Goal: Information Seeking & Learning: Learn about a topic

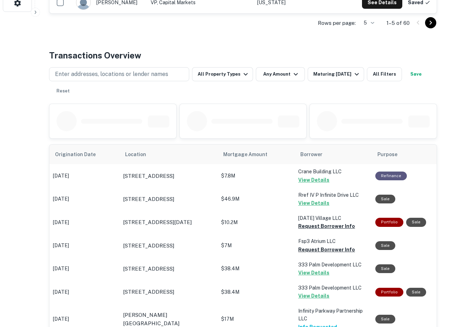
scroll to position [297, 0]
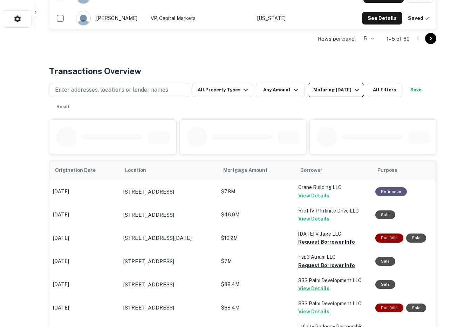
click at [332, 94] on div "Maturing [DATE]" at bounding box center [337, 90] width 48 height 8
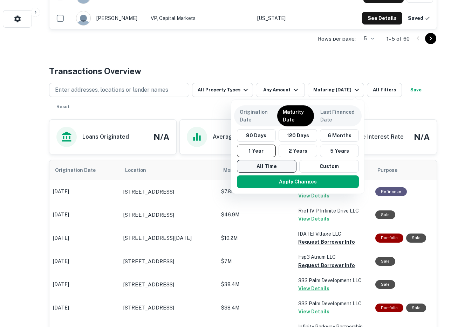
click at [272, 164] on button "All Time" at bounding box center [267, 166] width 60 height 13
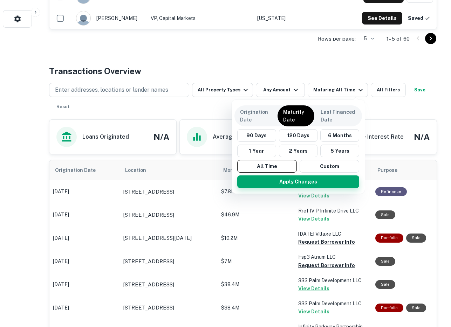
click at [272, 182] on button "Apply Changes" at bounding box center [298, 182] width 122 height 13
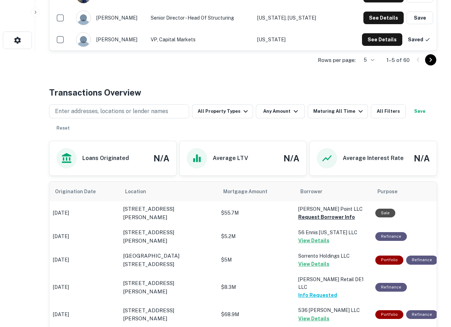
scroll to position [242, 0]
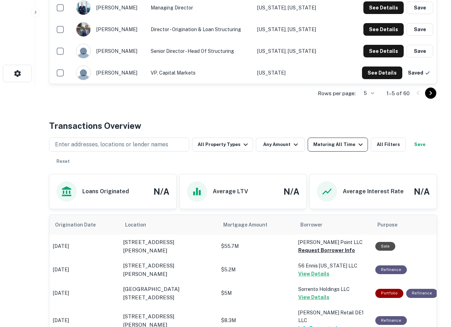
click at [324, 143] on div "Maturing All Time" at bounding box center [339, 145] width 52 height 8
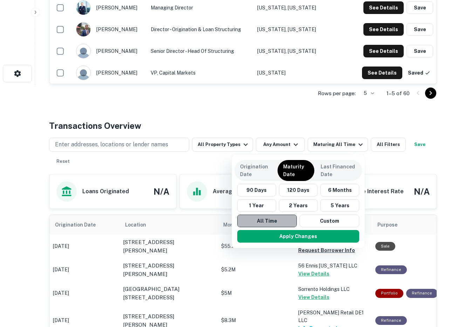
click at [267, 219] on button "All Time" at bounding box center [267, 221] width 60 height 13
click at [270, 238] on button "Apply Changes" at bounding box center [298, 236] width 122 height 13
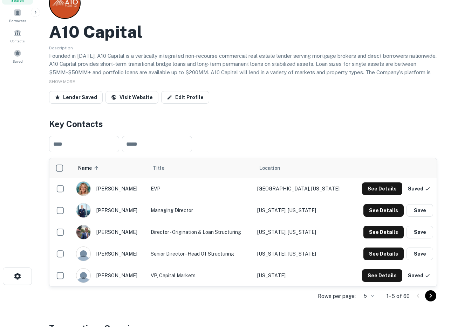
scroll to position [0, 0]
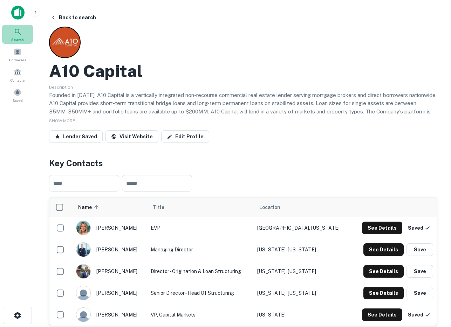
click at [18, 34] on icon at bounding box center [18, 32] width 8 height 8
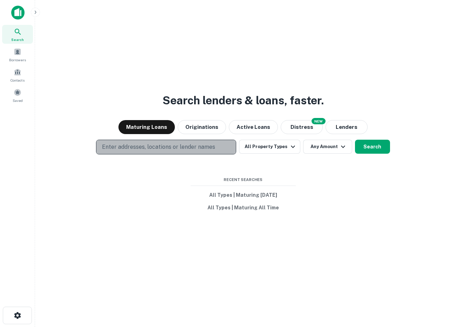
click at [129, 145] on p "Enter addresses, locations or lender names" at bounding box center [158, 147] width 113 height 8
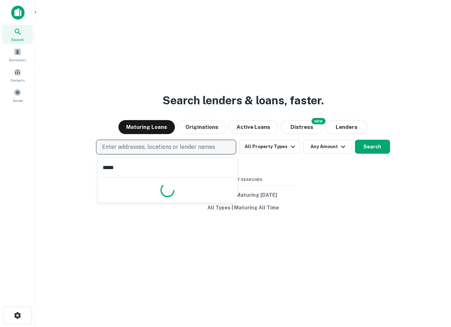
type input "******"
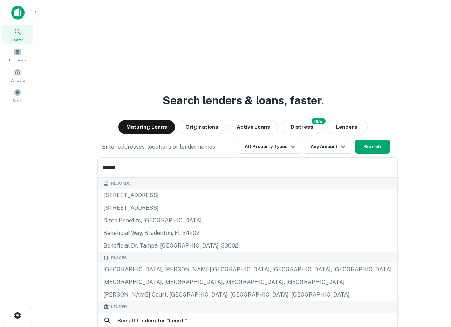
click at [110, 163] on input "******" at bounding box center [248, 168] width 300 height 20
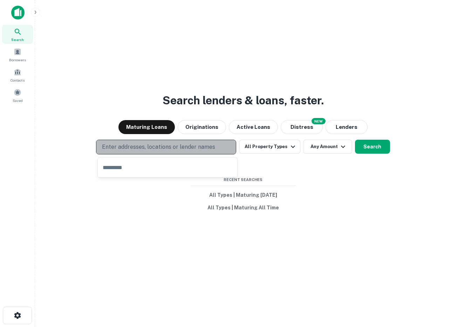
click at [121, 152] on button "Enter addresses, locations or lender names" at bounding box center [166, 147] width 140 height 15
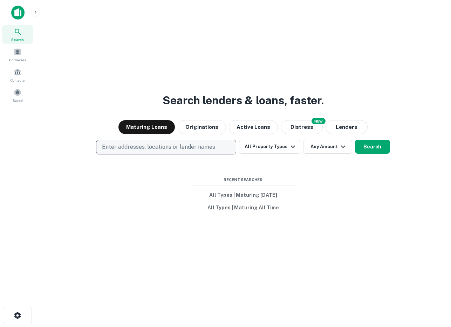
click at [122, 149] on p "Enter addresses, locations or lender names" at bounding box center [158, 147] width 113 height 8
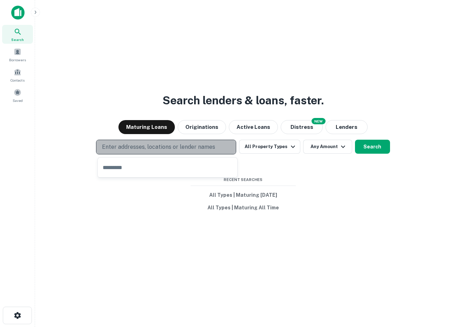
click at [122, 149] on p "Enter addresses, locations or lender names" at bounding box center [158, 147] width 113 height 8
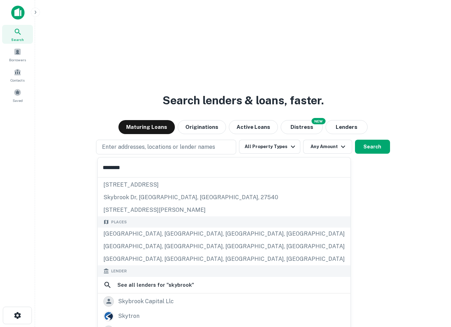
scroll to position [68, 0]
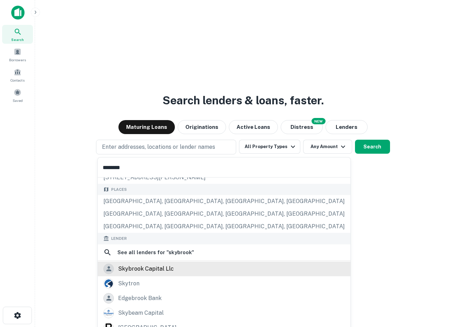
type input "********"
click at [135, 272] on div "skybrook capital llc" at bounding box center [146, 269] width 56 height 11
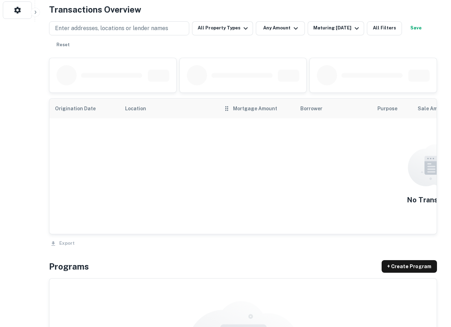
scroll to position [311, 0]
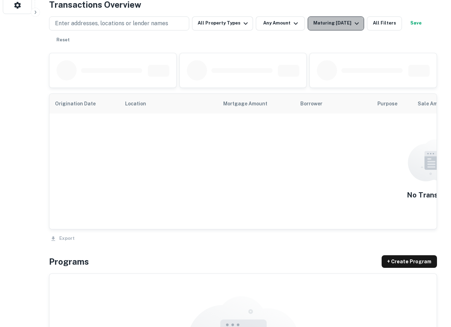
click at [325, 22] on div "Maturing [DATE]" at bounding box center [337, 23] width 48 height 8
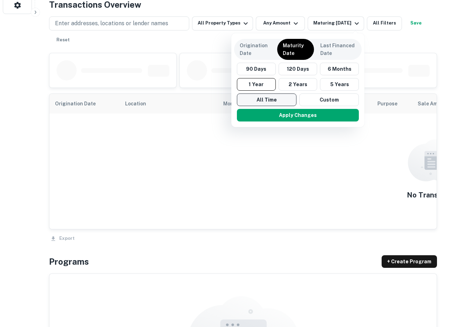
click at [277, 102] on button "All Time" at bounding box center [267, 100] width 60 height 13
click at [277, 114] on button "Apply Changes" at bounding box center [298, 115] width 122 height 13
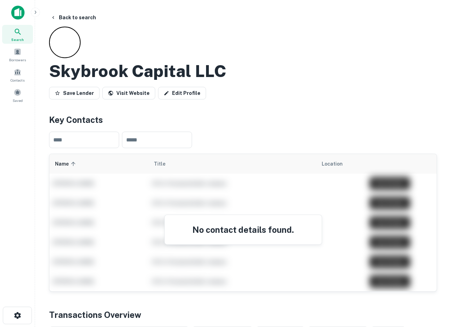
click at [33, 11] on icon "button" at bounding box center [36, 12] width 6 height 6
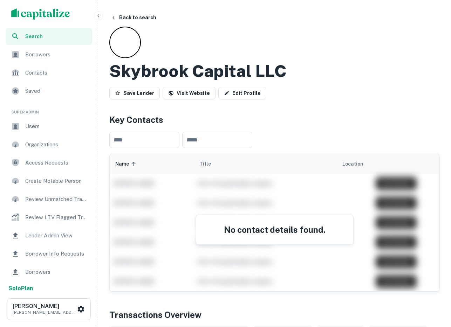
click at [49, 236] on span "Lender Admin View" at bounding box center [56, 236] width 63 height 8
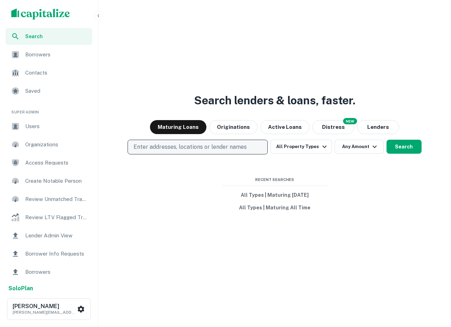
click at [175, 146] on p "Enter addresses, locations or lender names" at bounding box center [190, 147] width 113 height 8
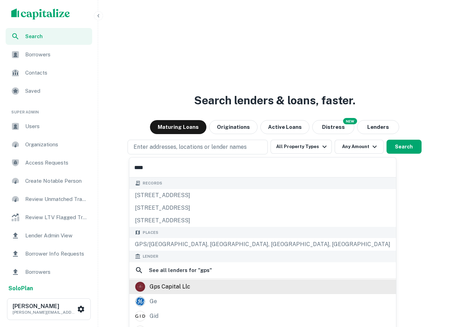
type input "***"
click at [172, 288] on div "gps capital llc" at bounding box center [170, 287] width 41 height 11
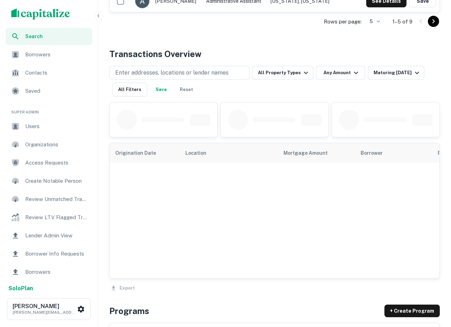
scroll to position [327, 0]
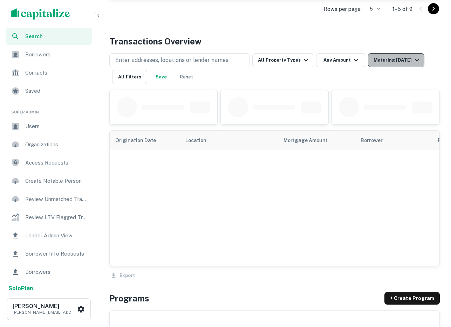
click at [391, 61] on div "Maturing [DATE]" at bounding box center [398, 60] width 48 height 8
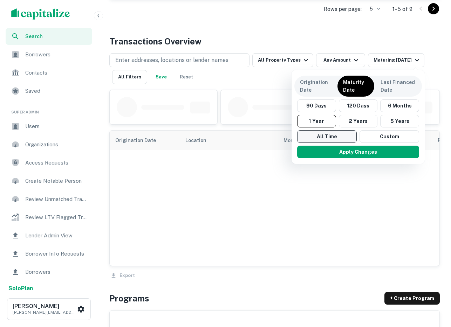
click at [339, 134] on button "All Time" at bounding box center [327, 136] width 60 height 13
click at [339, 159] on div "Apply Changes" at bounding box center [359, 152] width 128 height 18
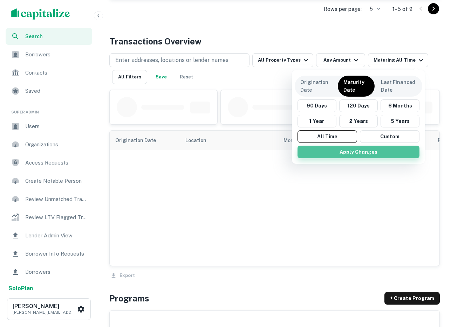
click at [339, 156] on button "Apply Changes" at bounding box center [359, 152] width 122 height 13
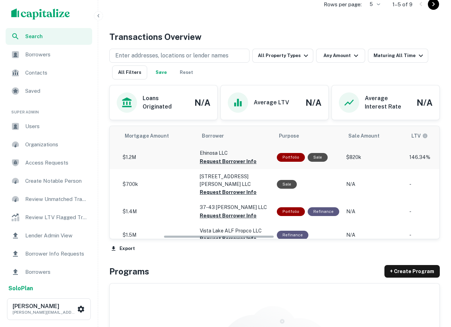
scroll to position [0, 161]
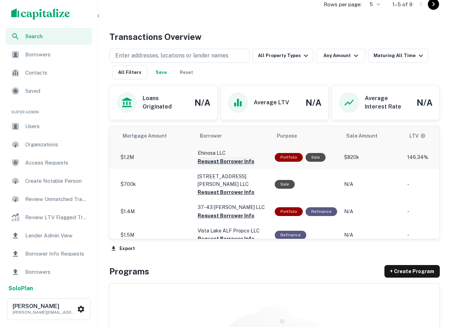
click at [235, 162] on button "Request Borrower Info" at bounding box center [226, 161] width 57 height 8
click at [218, 188] on button "Request Borrower Info" at bounding box center [226, 192] width 57 height 8
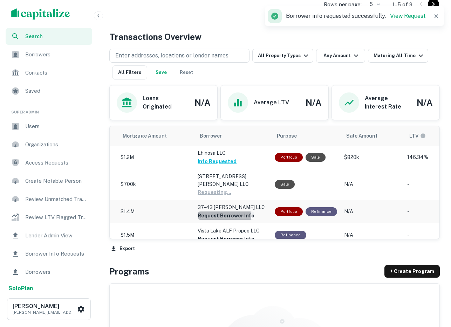
click at [212, 212] on button "Request Borrower Info" at bounding box center [226, 216] width 57 height 8
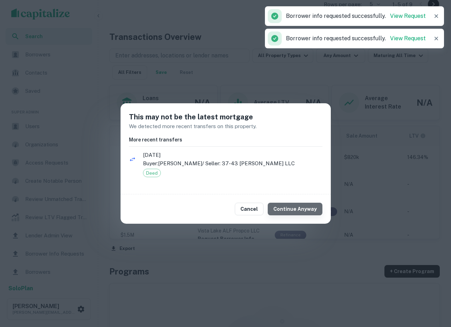
click at [298, 210] on button "Continue Anyway" at bounding box center [295, 209] width 55 height 13
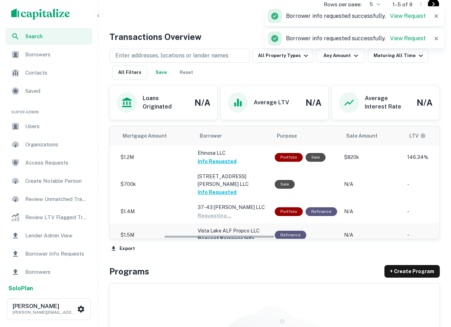
click at [227, 235] on button "Request Borrower Info" at bounding box center [226, 239] width 57 height 8
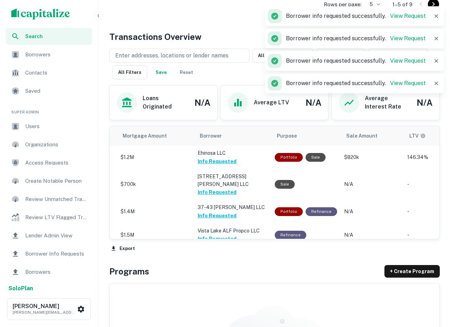
click at [102, 16] on button "button" at bounding box center [98, 15] width 9 height 9
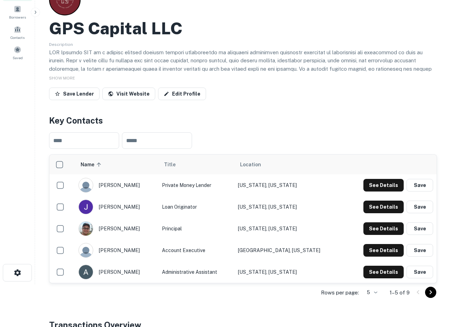
scroll to position [0, 0]
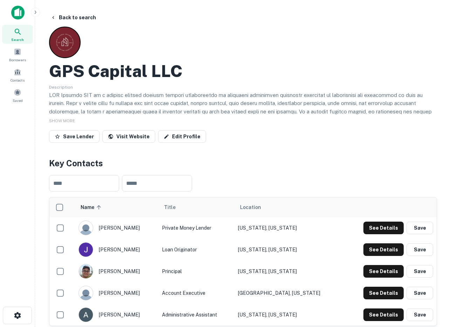
click at [35, 11] on icon "button" at bounding box center [36, 12] width 2 height 3
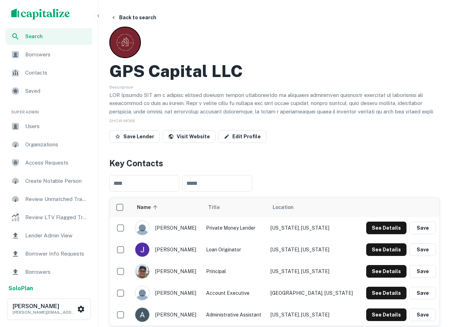
click at [41, 239] on span "Lender Admin View" at bounding box center [56, 236] width 63 height 8
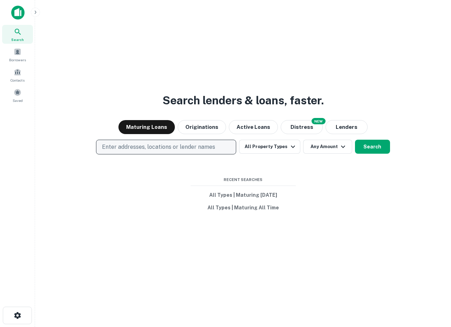
click at [147, 145] on p "Enter addresses, locations or lender names" at bounding box center [158, 147] width 113 height 8
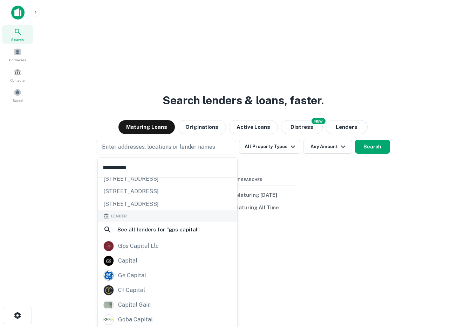
scroll to position [29, 0]
type input "**********"
click at [125, 247] on div "gps capital llc" at bounding box center [138, 246] width 41 height 11
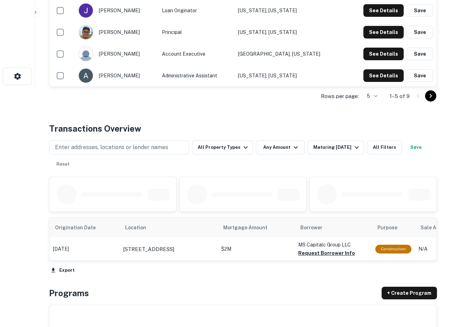
scroll to position [295, 0]
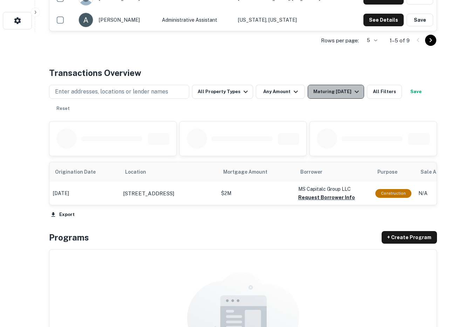
click at [329, 90] on div "Maturing [DATE]" at bounding box center [337, 92] width 48 height 8
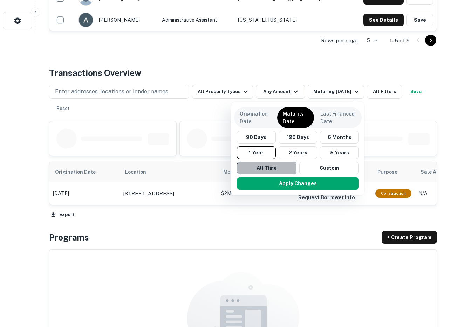
click at [279, 169] on button "All Time" at bounding box center [267, 168] width 60 height 13
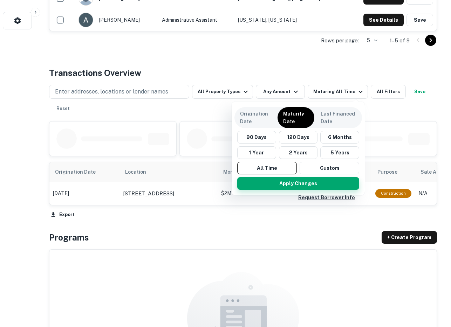
click at [276, 185] on button "Apply Changes" at bounding box center [298, 183] width 122 height 13
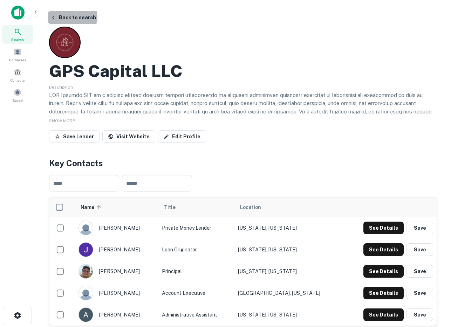
click at [57, 17] on button "Back to search" at bounding box center [73, 17] width 51 height 13
click at [51, 18] on icon "button" at bounding box center [53, 18] width 6 height 6
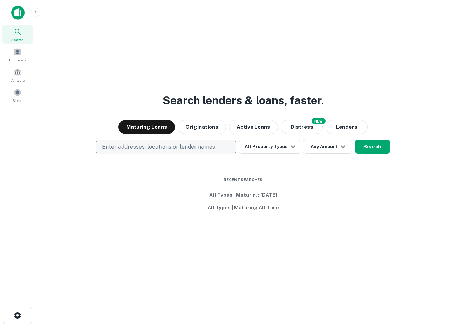
click at [161, 147] on p "Enter addresses, locations or lender names" at bounding box center [158, 147] width 113 height 8
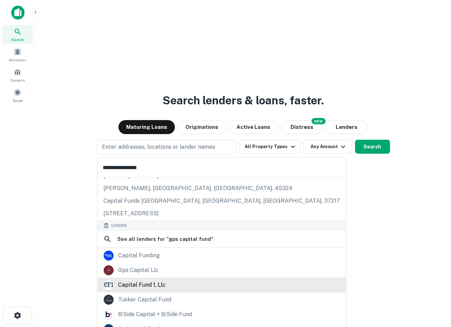
scroll to position [28, 0]
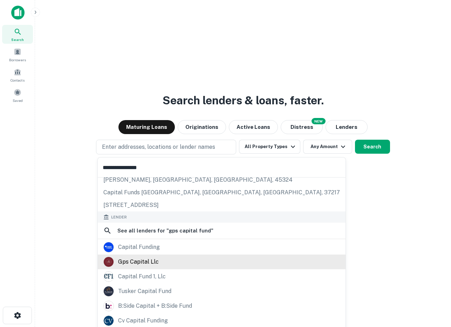
type input "**********"
click at [147, 263] on div "gps capital llc" at bounding box center [138, 262] width 41 height 11
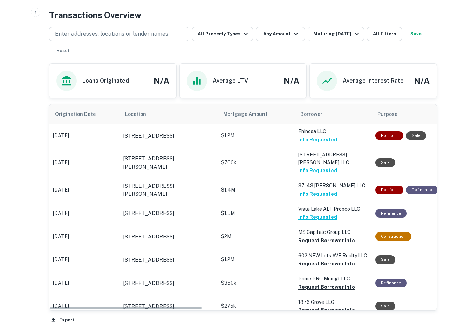
scroll to position [358, 0]
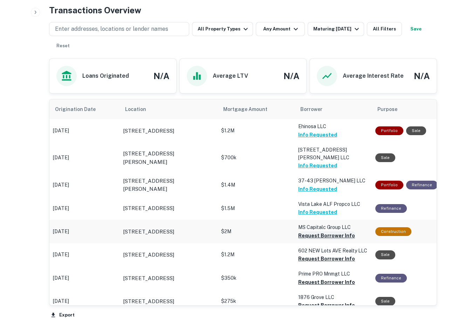
click at [305, 232] on button "Request Borrower Info" at bounding box center [326, 236] width 57 height 8
click at [257, 134] on p "$1.2M" at bounding box center [256, 130] width 70 height 7
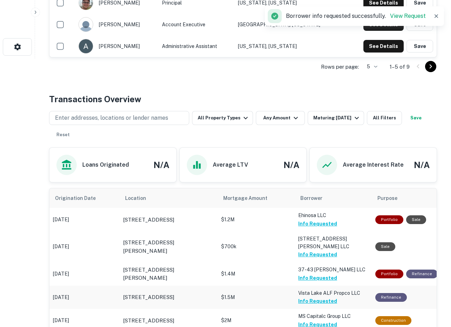
scroll to position [0, 0]
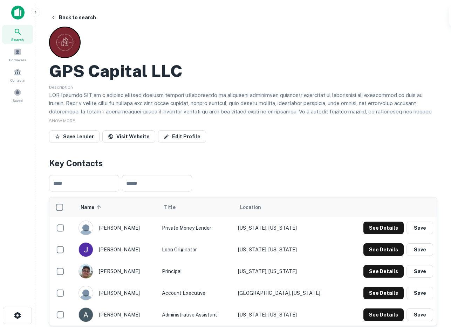
click at [19, 33] on icon at bounding box center [18, 32] width 8 height 8
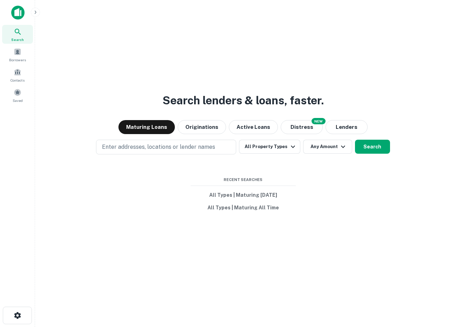
click at [132, 140] on button "Enter addresses, locations or lender names" at bounding box center [166, 147] width 140 height 15
type input "*****"
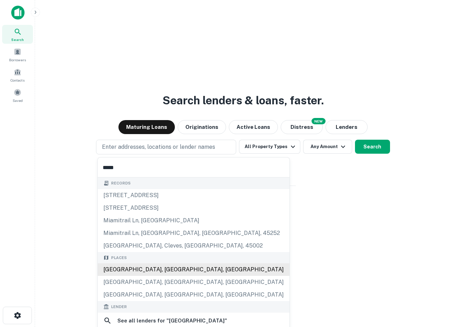
click at [138, 269] on div "Miami, FL, USA" at bounding box center [194, 270] width 192 height 13
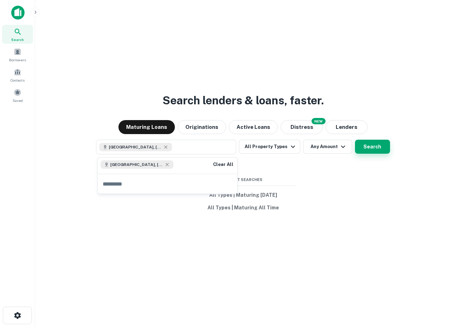
click at [383, 147] on button "Search" at bounding box center [372, 147] width 35 height 14
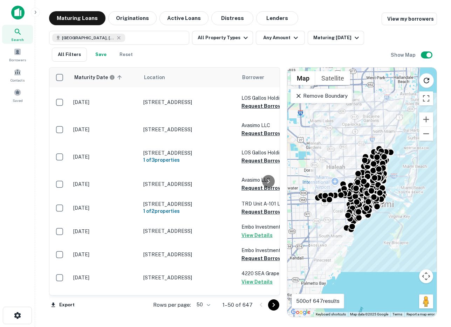
click at [299, 96] on icon at bounding box center [299, 96] width 4 height 4
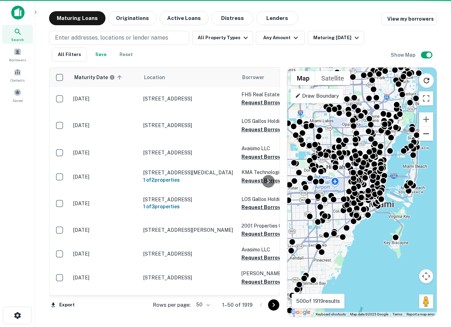
click at [426, 133] on button "Zoom out" at bounding box center [426, 134] width 14 height 14
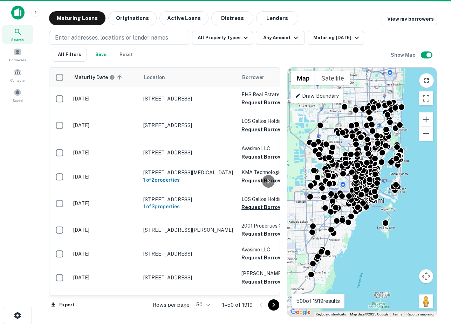
click at [426, 133] on button "Zoom out" at bounding box center [426, 134] width 14 height 14
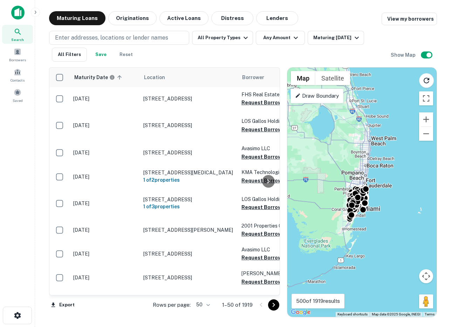
drag, startPoint x: 401, startPoint y: 121, endPoint x: 395, endPoint y: 137, distance: 17.2
click at [395, 137] on div "To activate drag with keyboard, press Alt + Enter. Once in keyboard drag state,…" at bounding box center [361, 193] width 149 height 250
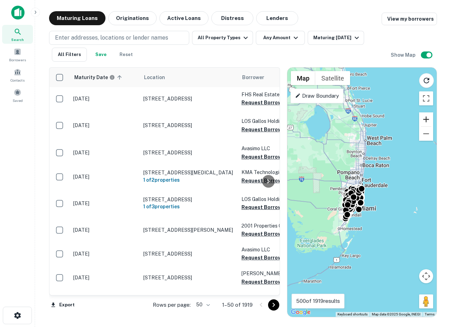
click at [426, 116] on button "Zoom in" at bounding box center [426, 120] width 14 height 14
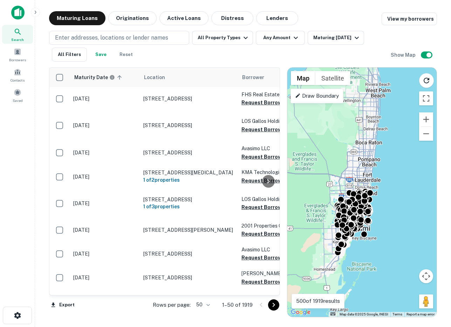
drag, startPoint x: 397, startPoint y: 129, endPoint x: 407, endPoint y: 133, distance: 10.1
click at [407, 133] on div "To activate drag with keyboard, press Alt + Enter. Once in keyboard drag state,…" at bounding box center [361, 193] width 149 height 250
click at [424, 78] on icon "Reload search area" at bounding box center [426, 80] width 8 height 8
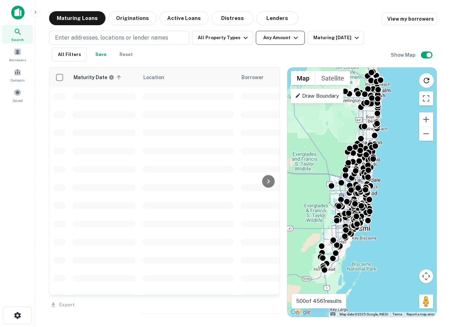
click at [268, 45] on button "Any Amount" at bounding box center [280, 38] width 49 height 14
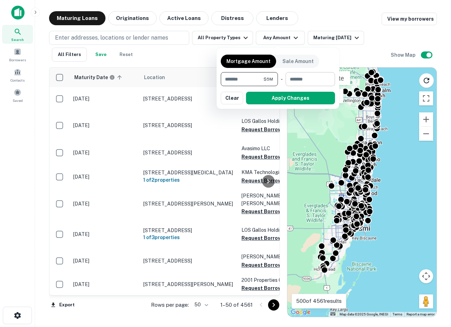
type input "*******"
click at [311, 77] on input "number" at bounding box center [308, 79] width 45 height 14
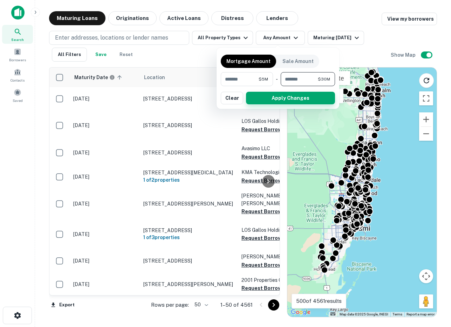
type input "********"
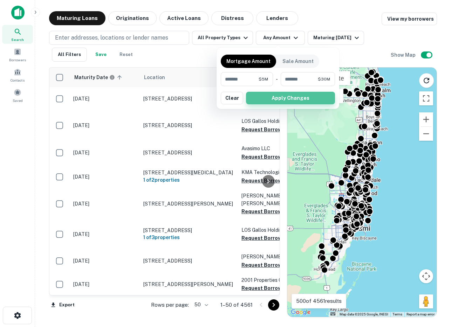
click at [307, 94] on button "Apply Changes" at bounding box center [290, 98] width 89 height 13
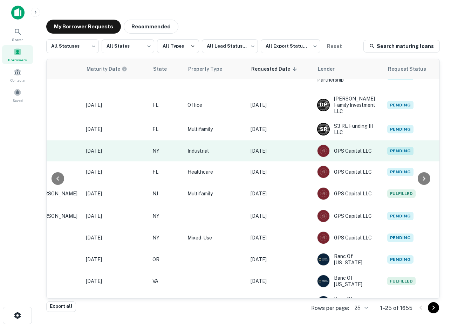
scroll to position [236, 382]
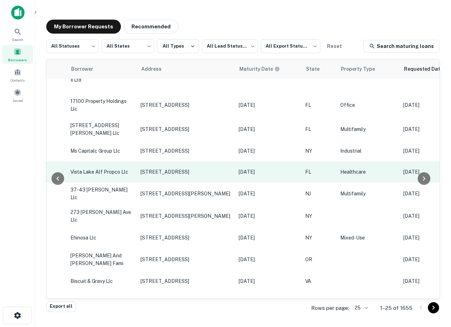
scroll to position [236, 382]
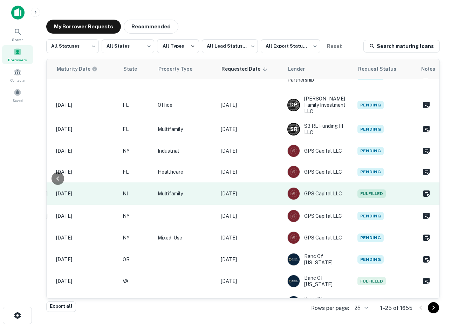
click at [264, 189] on td "[DATE]" at bounding box center [250, 194] width 67 height 22
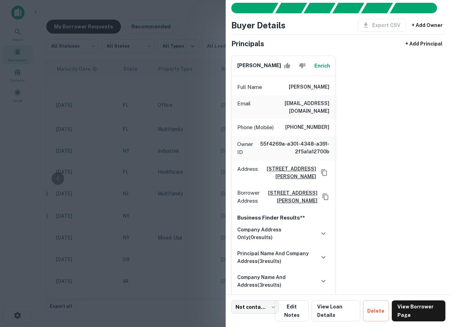
scroll to position [29, 0]
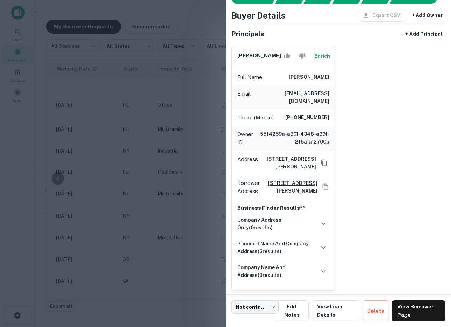
click at [185, 195] on div at bounding box center [225, 163] width 451 height 327
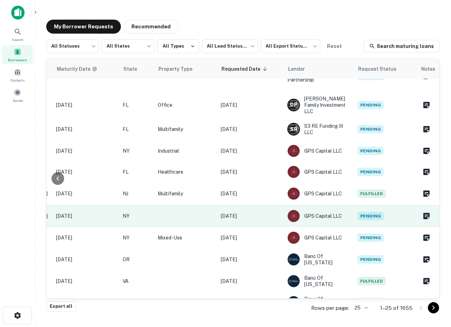
scroll to position [340, 382]
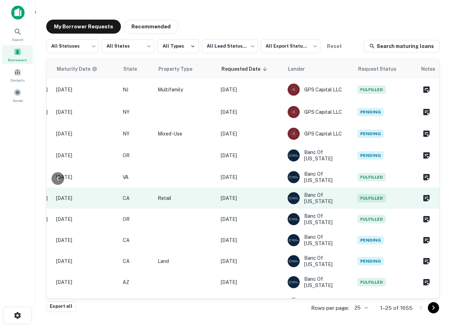
click at [273, 188] on td "[DATE]" at bounding box center [250, 198] width 67 height 21
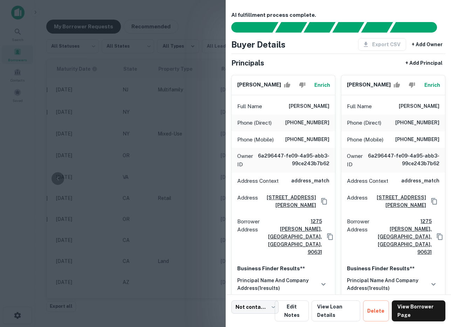
click at [214, 175] on div at bounding box center [225, 163] width 451 height 327
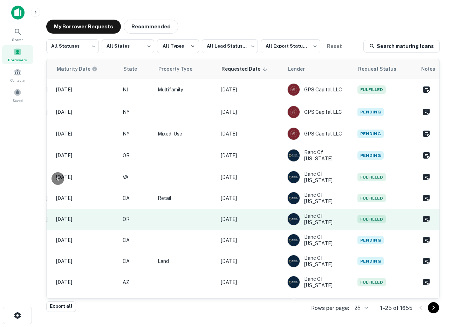
click at [266, 212] on td "[DATE]" at bounding box center [250, 219] width 67 height 21
